Goal: Task Accomplishment & Management: Manage account settings

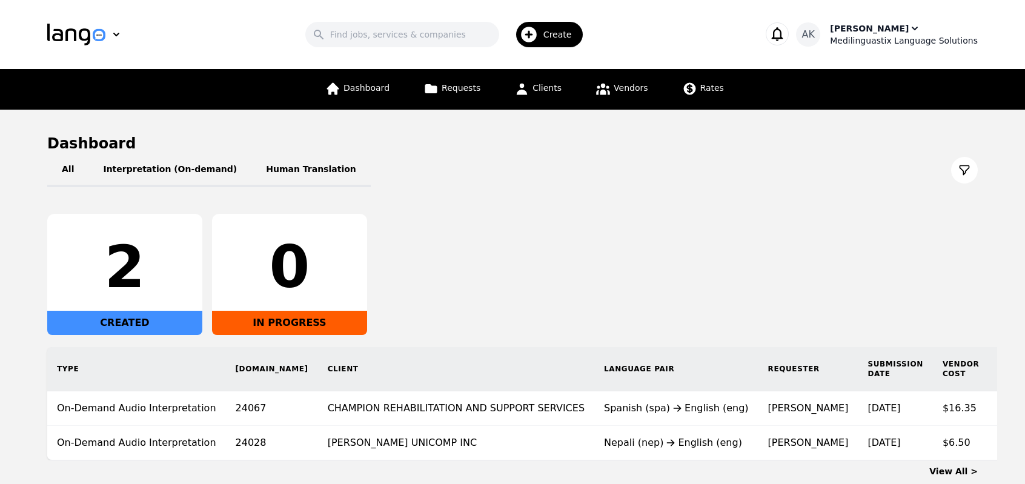
click at [868, 38] on div "Medilinguastix Language Solutions" at bounding box center [904, 41] width 148 height 12
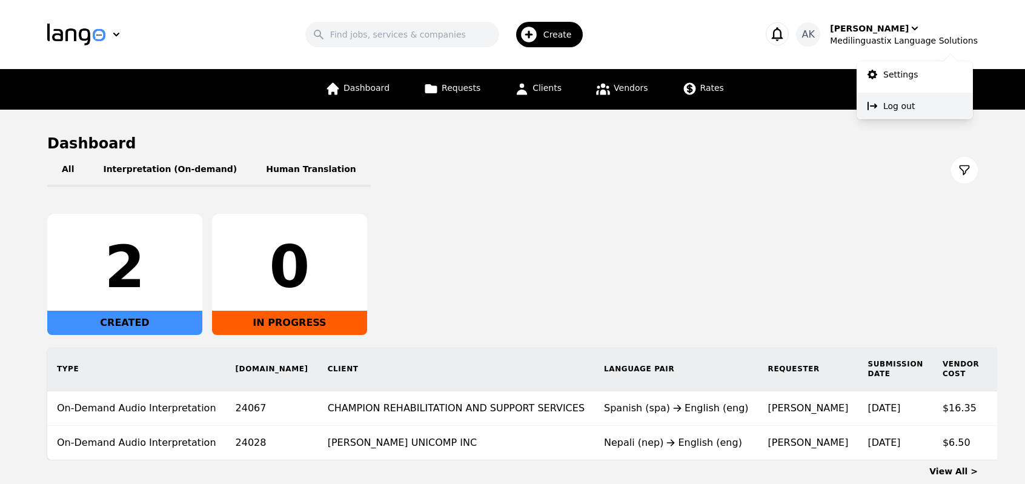
click at [895, 101] on p "Log out" at bounding box center [898, 106] width 31 height 12
